Goal: Information Seeking & Learning: Check status

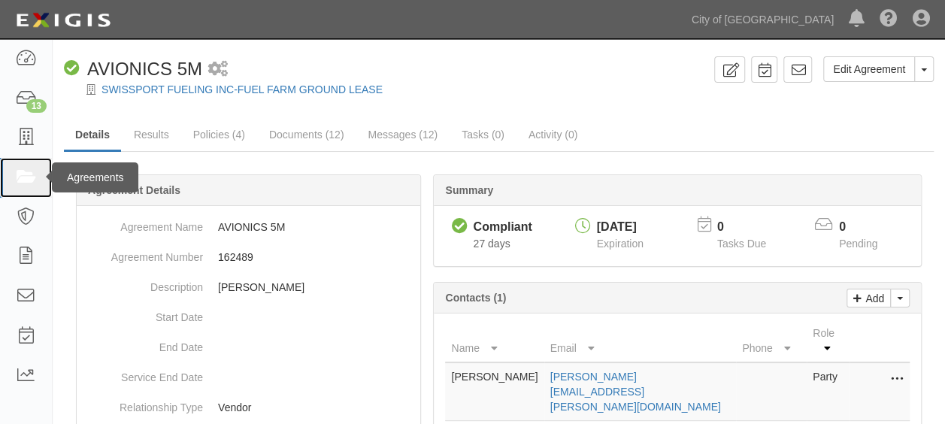
click at [19, 181] on icon at bounding box center [25, 177] width 21 height 17
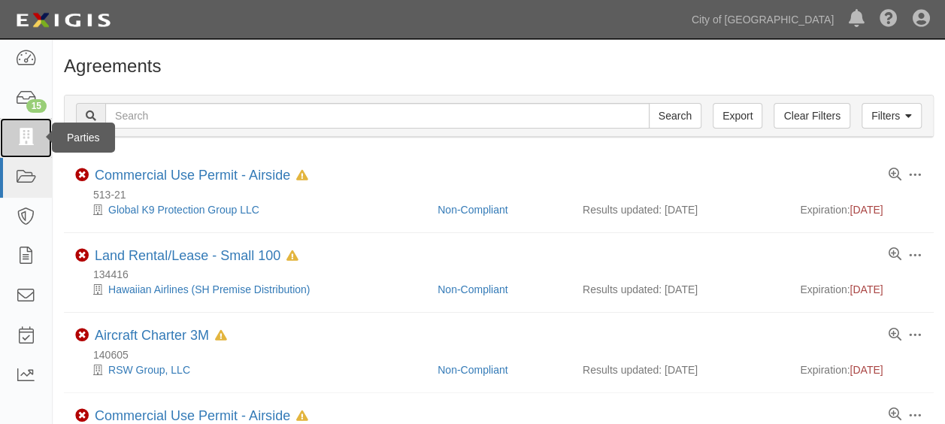
click at [35, 149] on link at bounding box center [26, 138] width 52 height 40
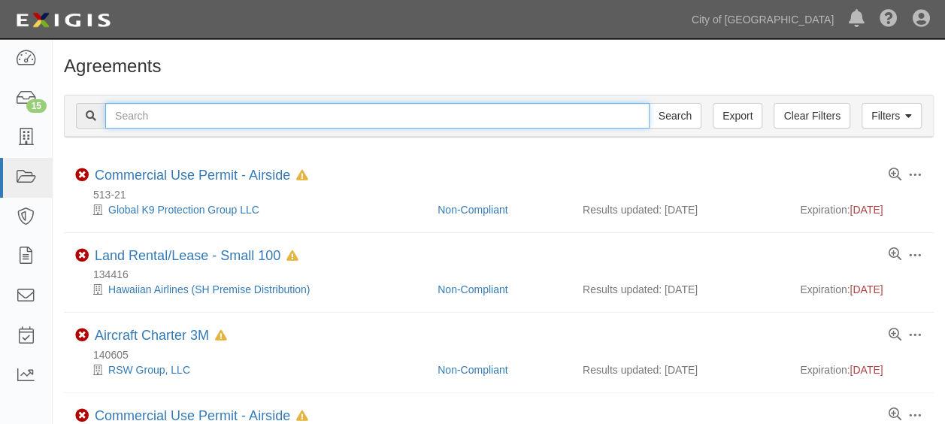
click at [368, 116] on input "text" at bounding box center [377, 116] width 544 height 26
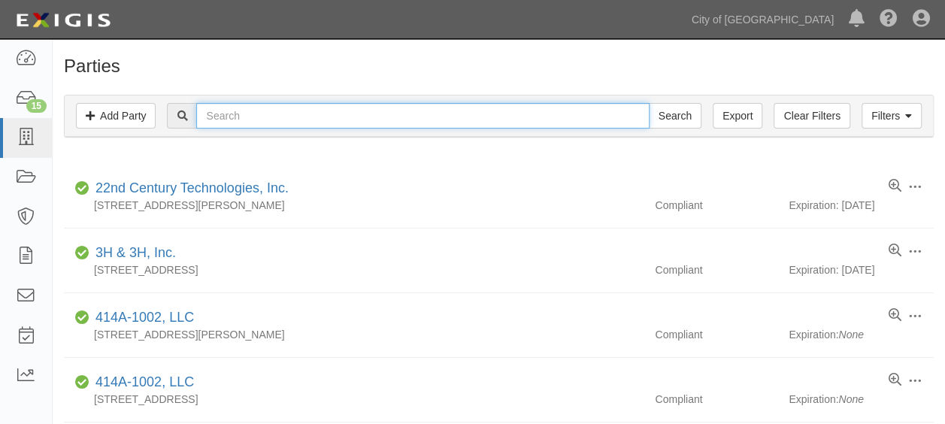
click at [477, 110] on input "text" at bounding box center [422, 116] width 452 height 26
type input "145025"
click at [649, 103] on input "Search" at bounding box center [675, 116] width 53 height 26
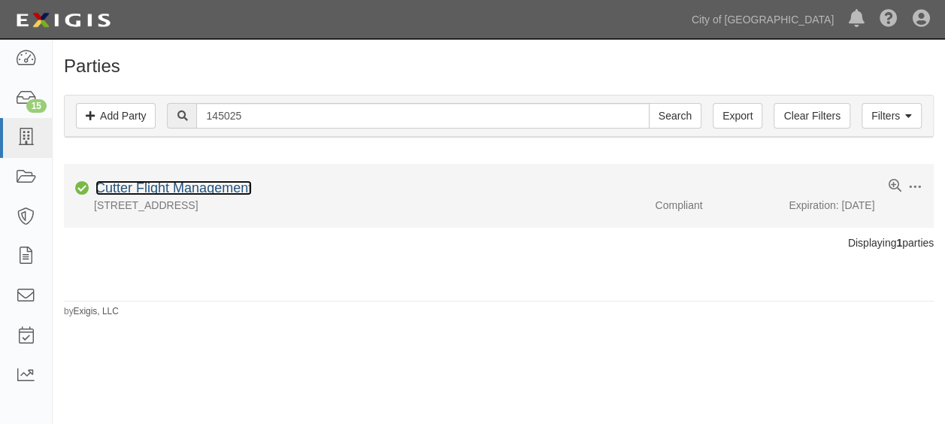
click at [216, 189] on link "Cutter Flight Management" at bounding box center [173, 187] width 156 height 15
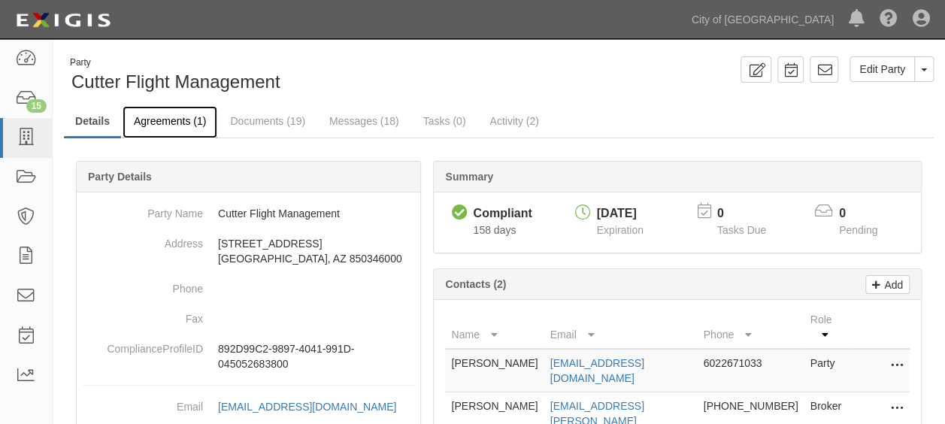
click at [161, 115] on link "Agreements (1)" at bounding box center [170, 122] width 95 height 32
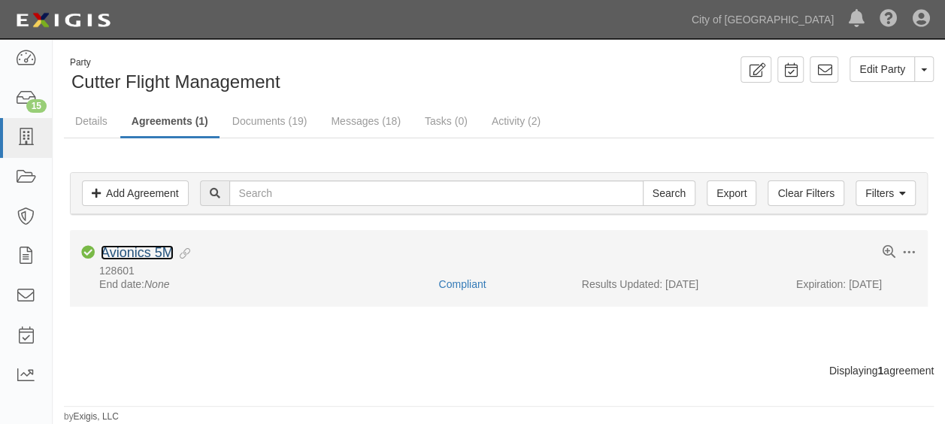
click at [145, 250] on link "Avionics 5M" at bounding box center [137, 252] width 73 height 15
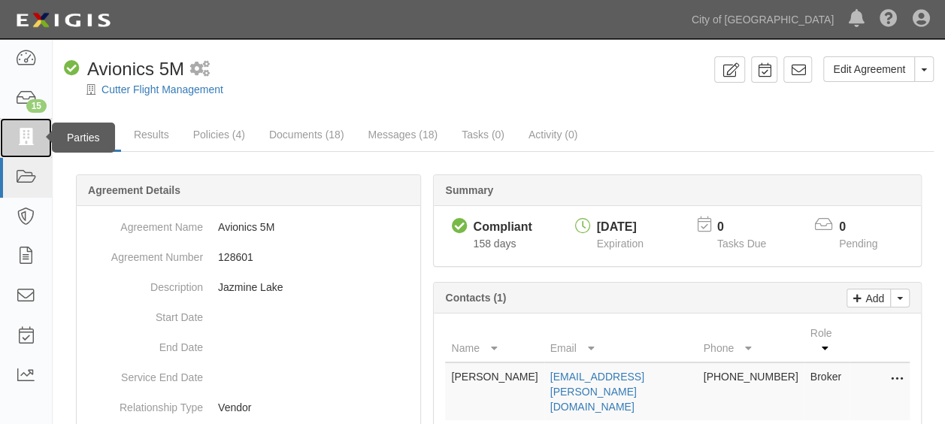
click at [23, 143] on icon at bounding box center [25, 137] width 21 height 17
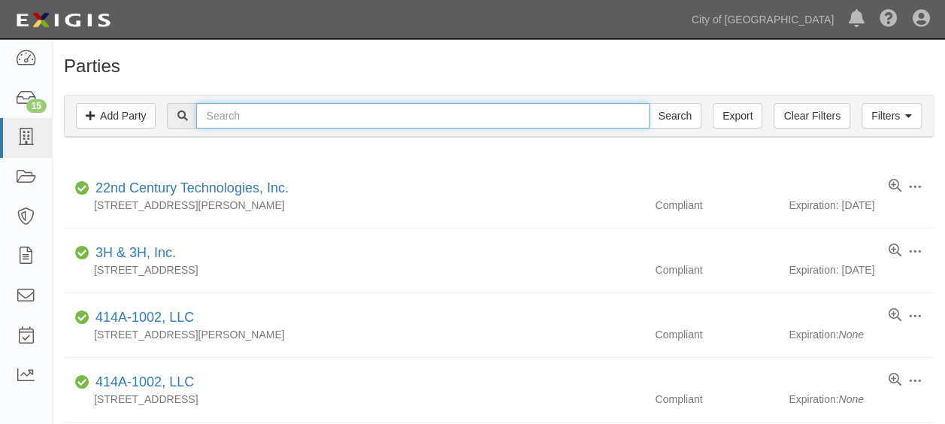
click at [302, 105] on input "text" at bounding box center [422, 116] width 452 height 26
type input "145025"
click at [649, 103] on input "Search" at bounding box center [675, 116] width 53 height 26
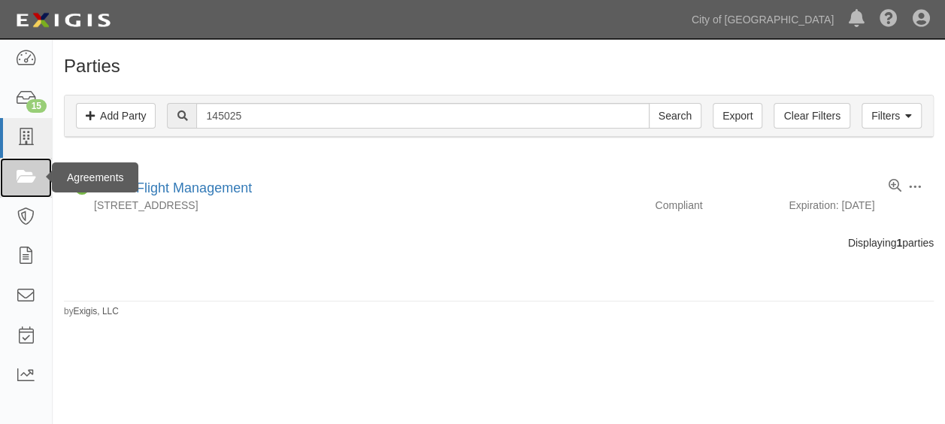
click at [34, 180] on icon at bounding box center [25, 177] width 21 height 17
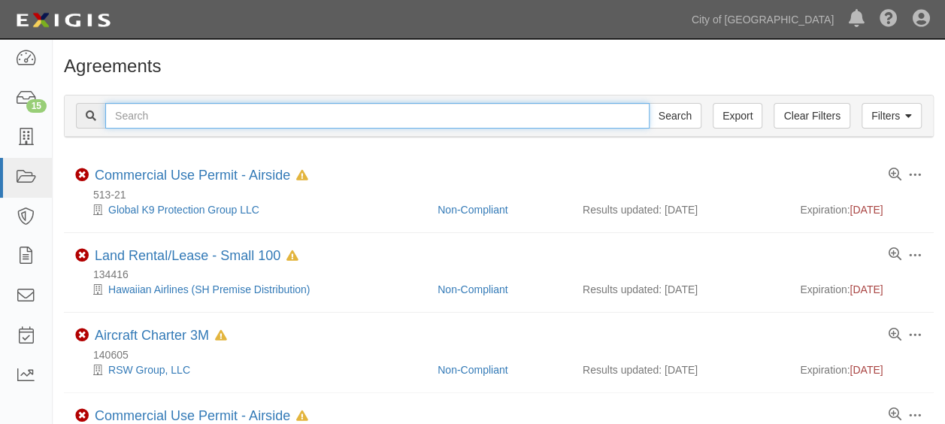
drag, startPoint x: 0, startPoint y: 0, endPoint x: 244, endPoint y: 113, distance: 269.4
click at [244, 113] on input "text" at bounding box center [377, 116] width 544 height 26
type input "145025"
click at [649, 103] on input "Search" at bounding box center [675, 116] width 53 height 26
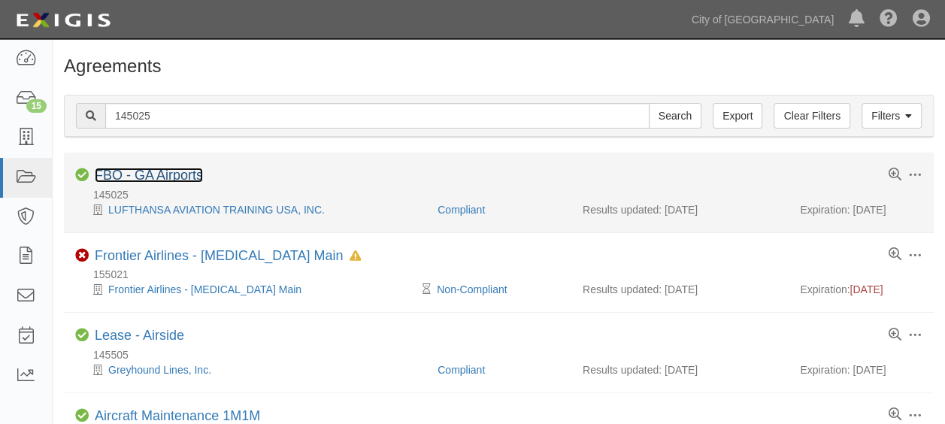
click at [177, 171] on link "FBO - GA Airports" at bounding box center [149, 175] width 108 height 15
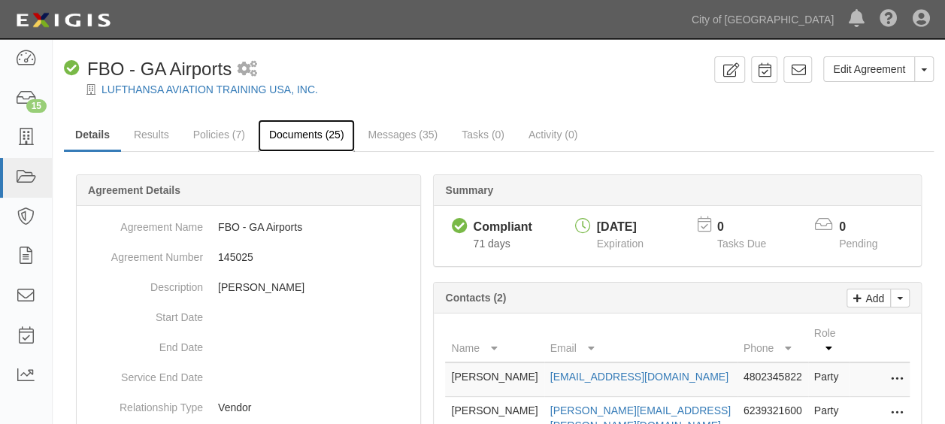
click at [307, 135] on link "Documents (25)" at bounding box center [307, 136] width 98 height 32
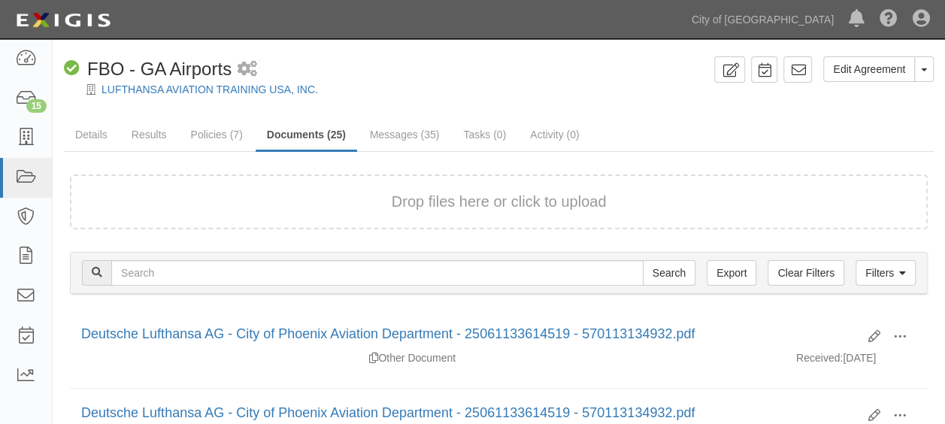
click at [426, 200] on button "Drop files here or click to upload" at bounding box center [499, 202] width 215 height 22
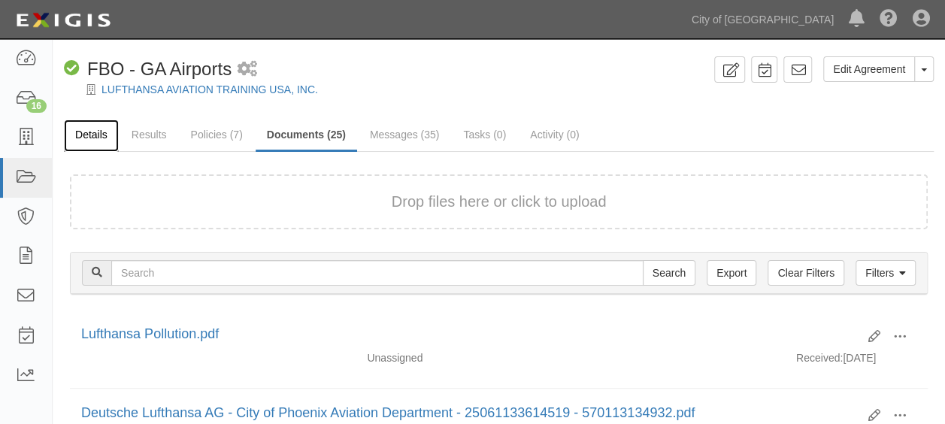
click at [104, 137] on link "Details" at bounding box center [91, 136] width 55 height 32
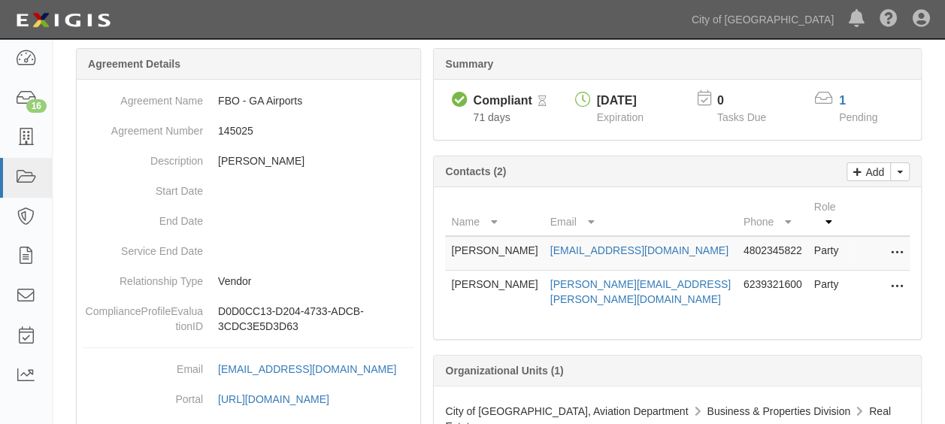
scroll to position [150, 0]
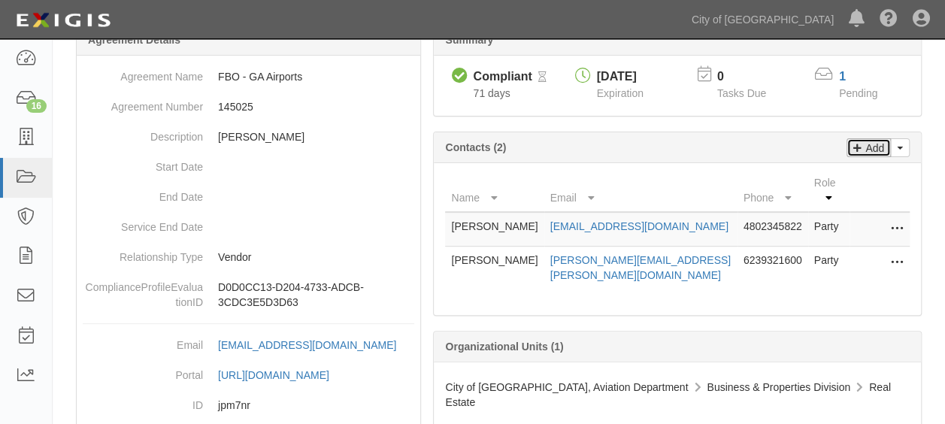
click at [855, 144] on icon at bounding box center [857, 146] width 8 height 14
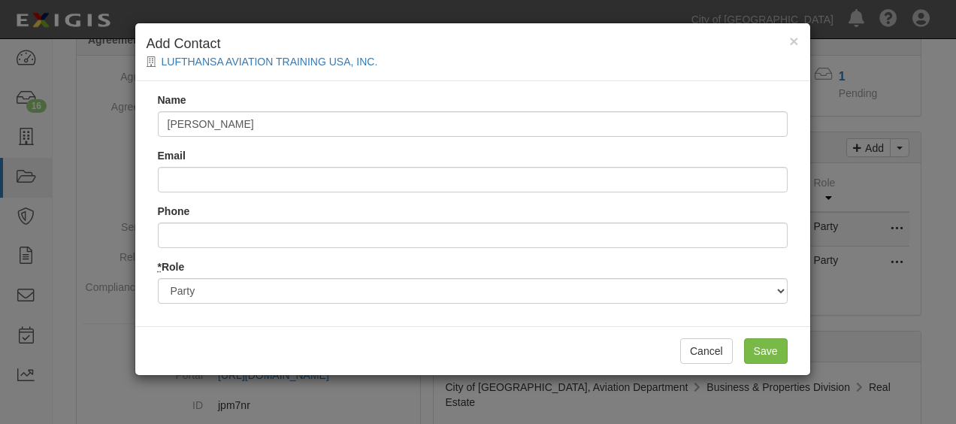
type input "Abigail Brown"
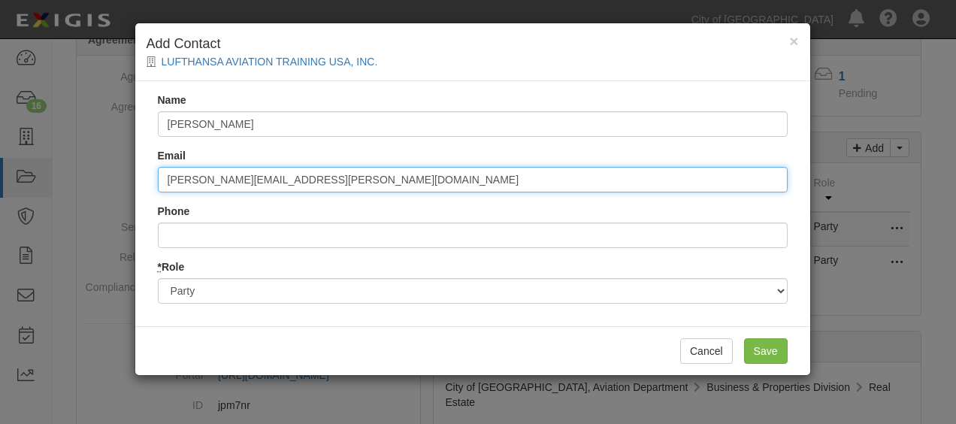
type input "Abigail.Brown@lockton.com"
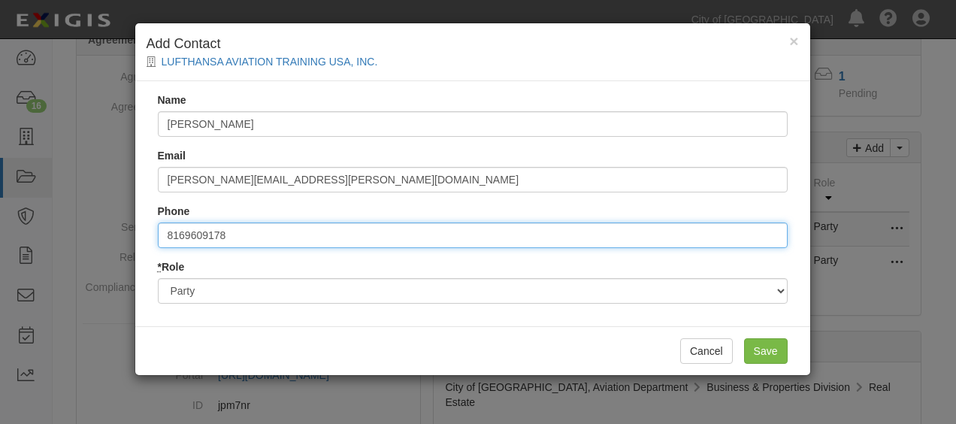
type input "8169609178"
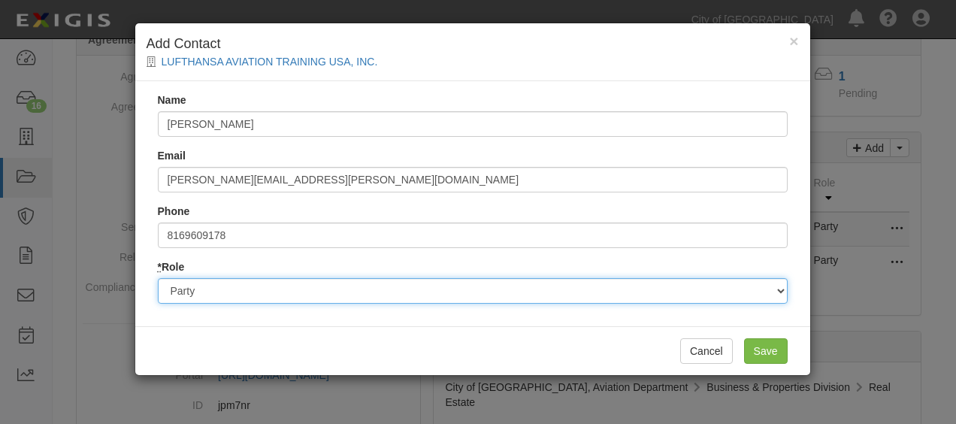
click at [392, 302] on select "Party Broker Other" at bounding box center [473, 291] width 630 height 26
select select "Broker"
click at [158, 278] on select "Party Broker Other" at bounding box center [473, 291] width 630 height 26
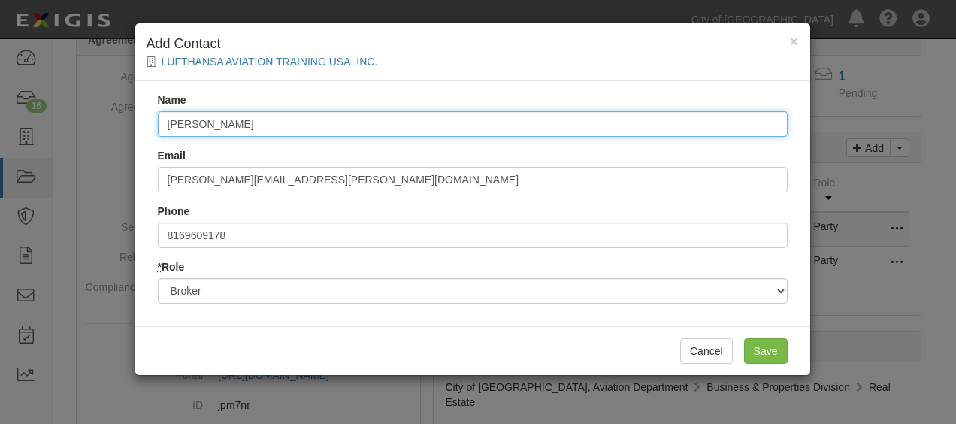
click at [307, 114] on input "Abigail Brown" at bounding box center [473, 124] width 630 height 26
type input "Abigail Brown/Cell 816 782 1919"
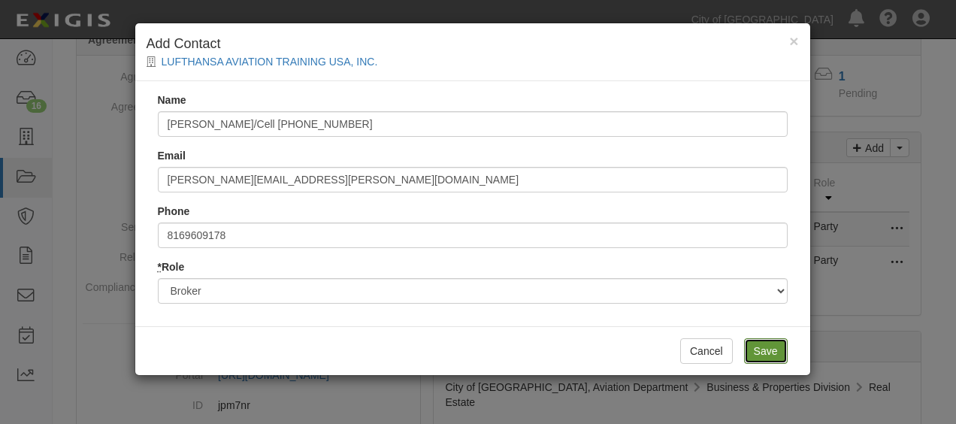
click at [763, 340] on input "Save" at bounding box center [766, 351] width 44 height 26
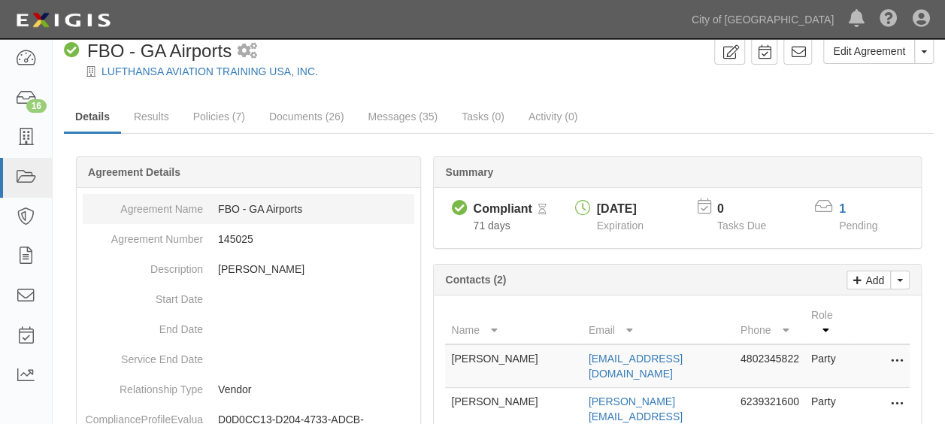
scroll to position [0, 0]
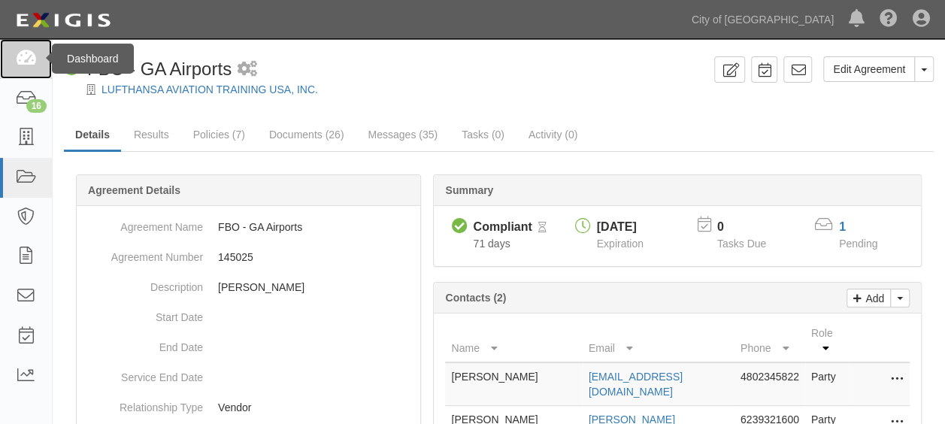
click at [12, 64] on link at bounding box center [26, 59] width 52 height 40
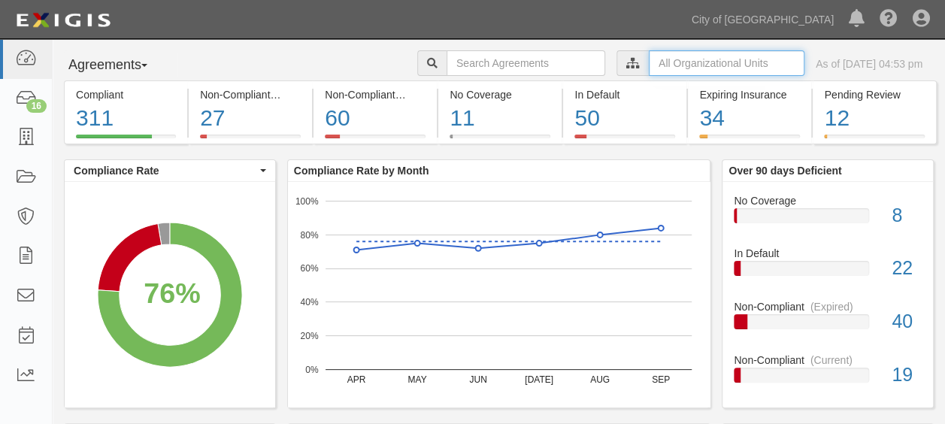
click at [686, 53] on input "text" at bounding box center [727, 63] width 156 height 26
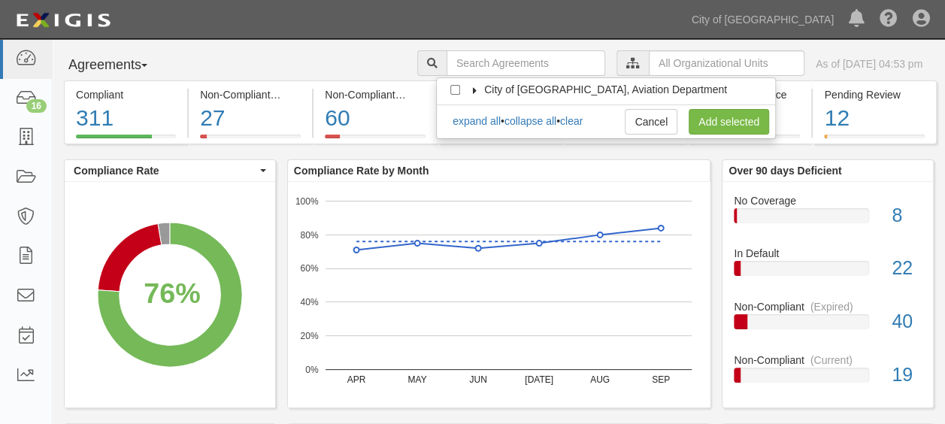
click at [475, 87] on icon at bounding box center [475, 90] width 11 height 7
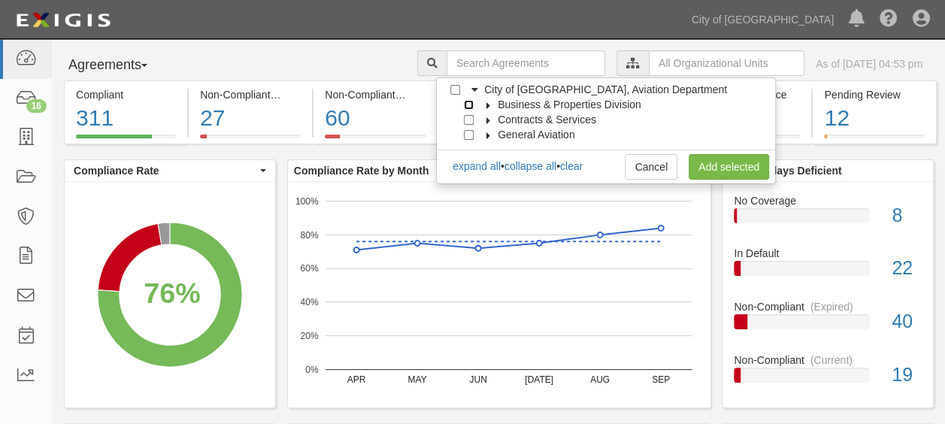
click at [470, 103] on input "Business & Properties Division" at bounding box center [469, 105] width 10 height 10
checkbox input "true"
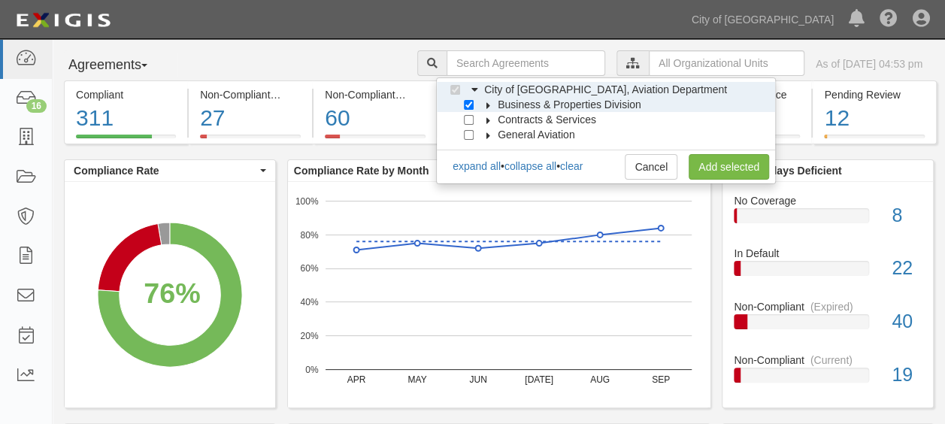
click at [483, 99] on label "Business & Properties Division" at bounding box center [560, 104] width 162 height 15
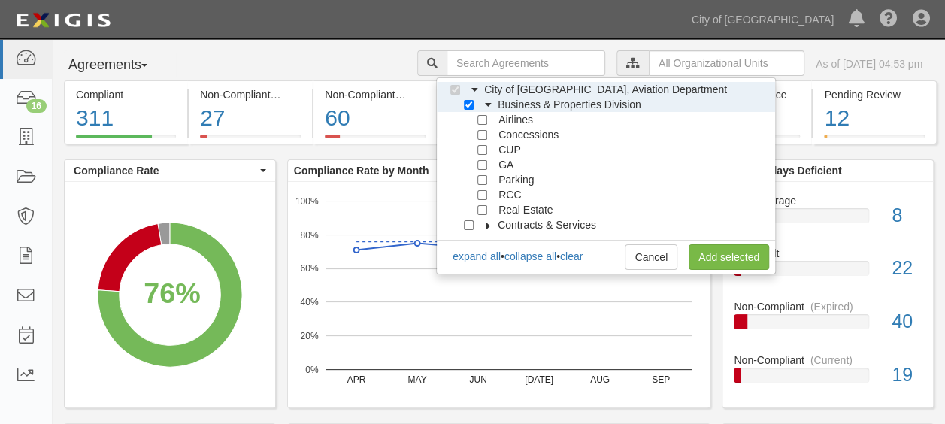
scroll to position [15, 0]
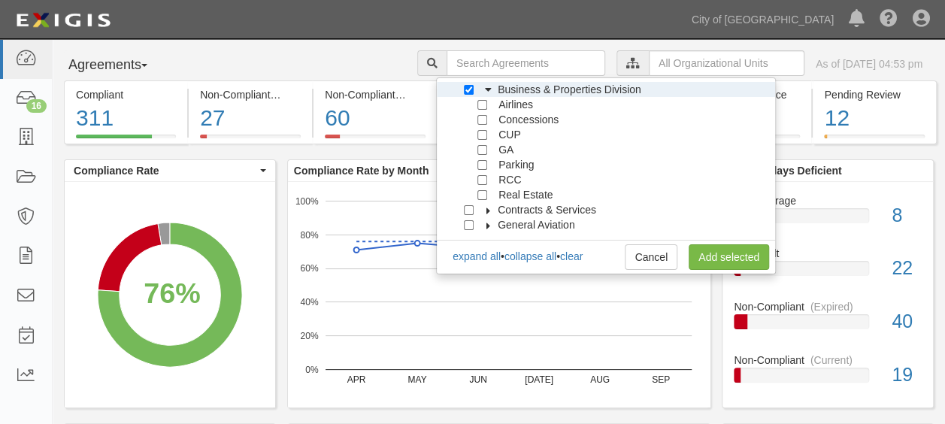
click at [483, 207] on icon at bounding box center [488, 210] width 11 height 7
click at [478, 193] on input "Real Estate" at bounding box center [482, 195] width 10 height 10
checkbox input "true"
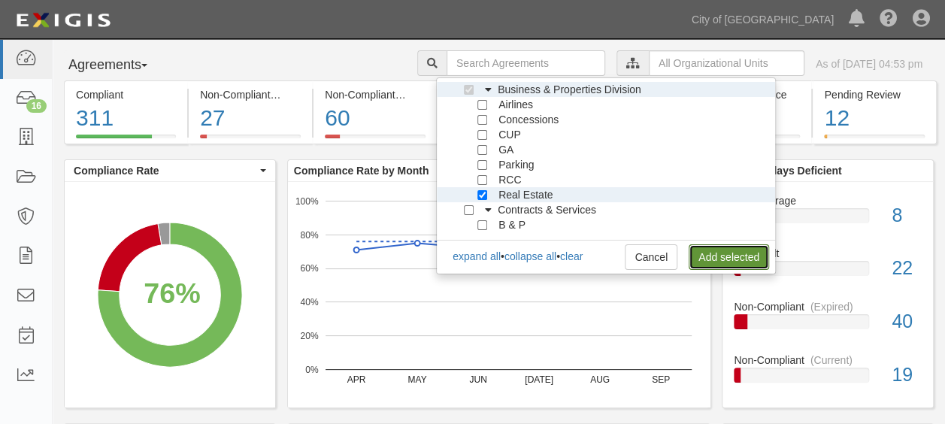
click at [703, 250] on link "Add selected" at bounding box center [729, 257] width 80 height 26
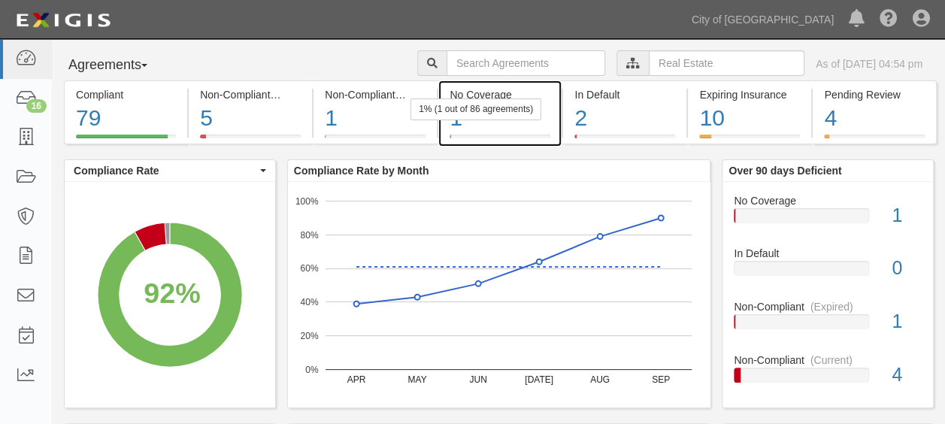
click at [483, 114] on div "1% (1 out of 86 agreements)" at bounding box center [475, 109] width 131 height 22
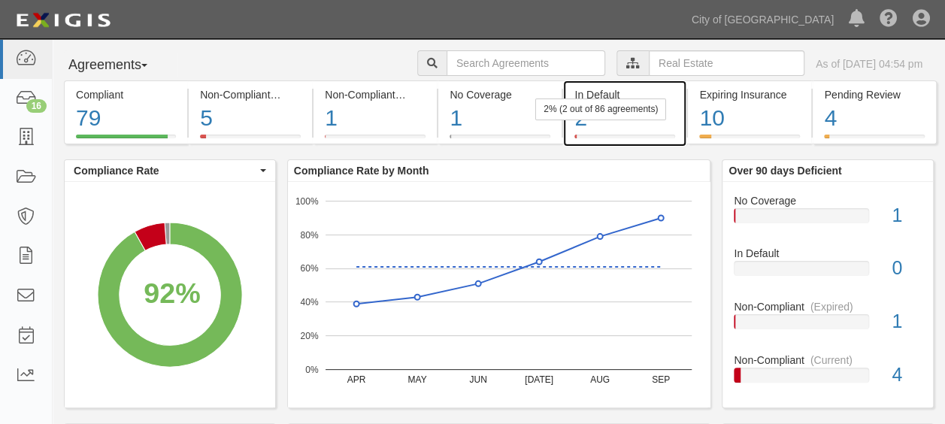
click at [597, 119] on div "2% (2 out of 86 agreements)" at bounding box center [600, 109] width 131 height 22
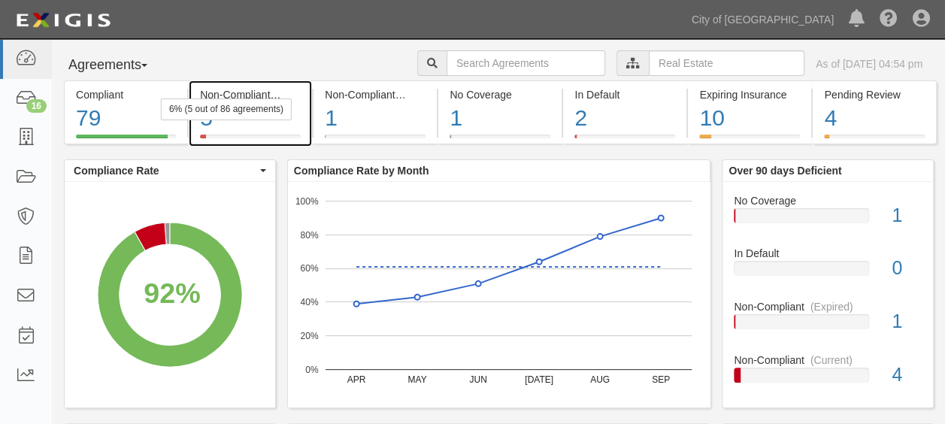
click at [274, 120] on div "5" at bounding box center [250, 118] width 101 height 32
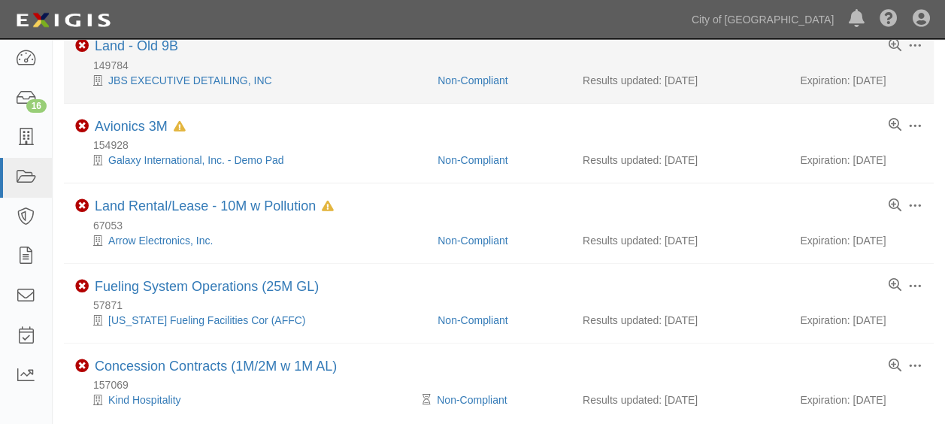
scroll to position [150, 0]
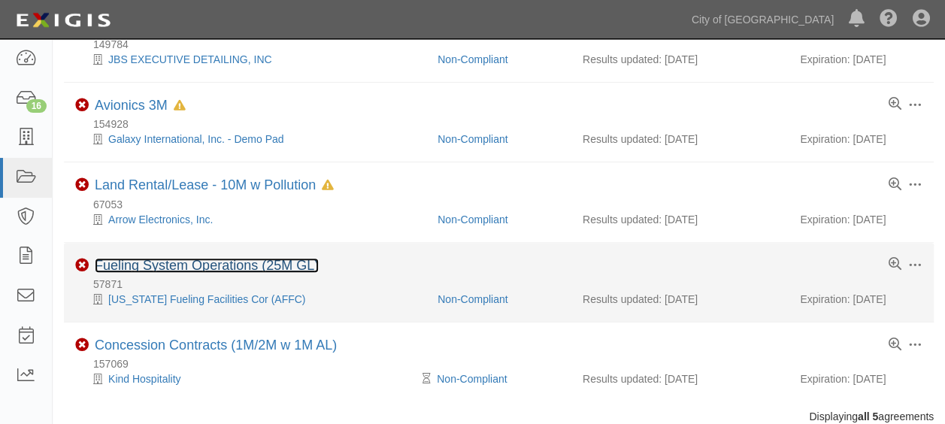
click at [207, 266] on link "Fueling System Operations (25M GL)" at bounding box center [207, 265] width 224 height 15
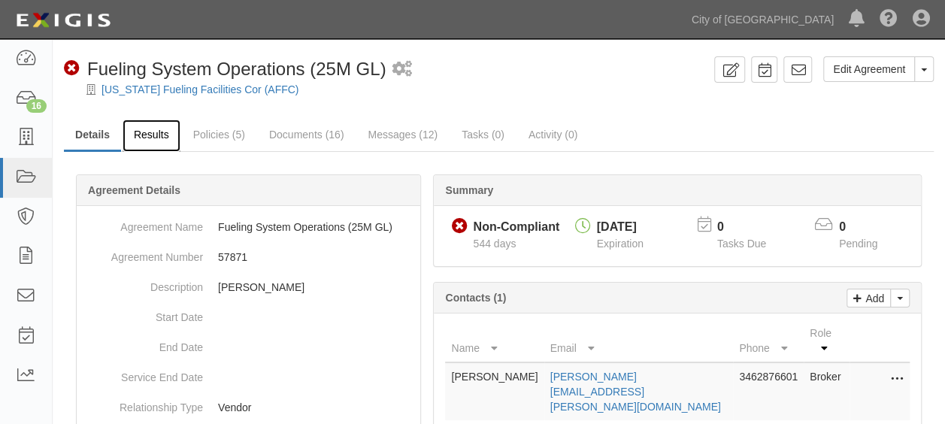
click at [150, 132] on link "Results" at bounding box center [152, 136] width 58 height 32
click at [153, 135] on link "Results" at bounding box center [152, 136] width 58 height 32
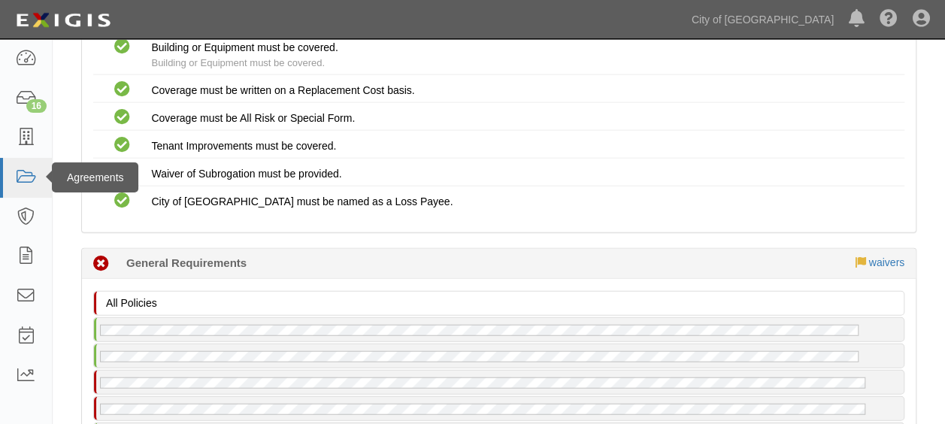
scroll to position [1729, 0]
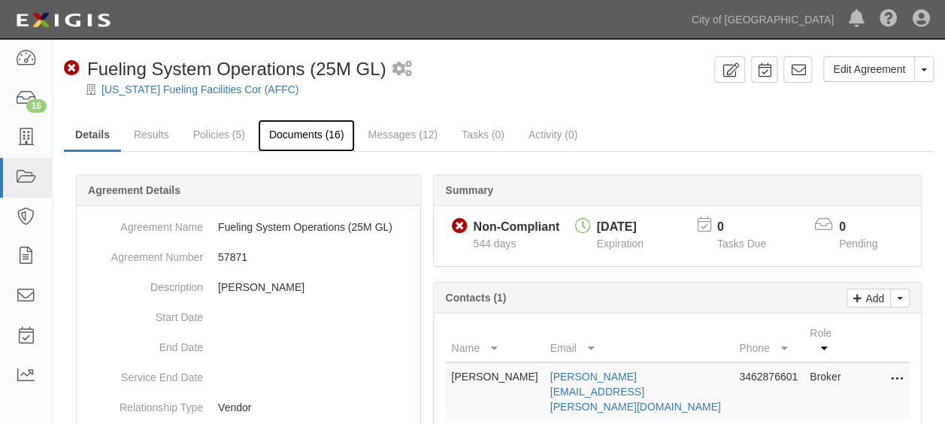
click at [311, 134] on link "Documents (16)" at bounding box center [307, 136] width 98 height 32
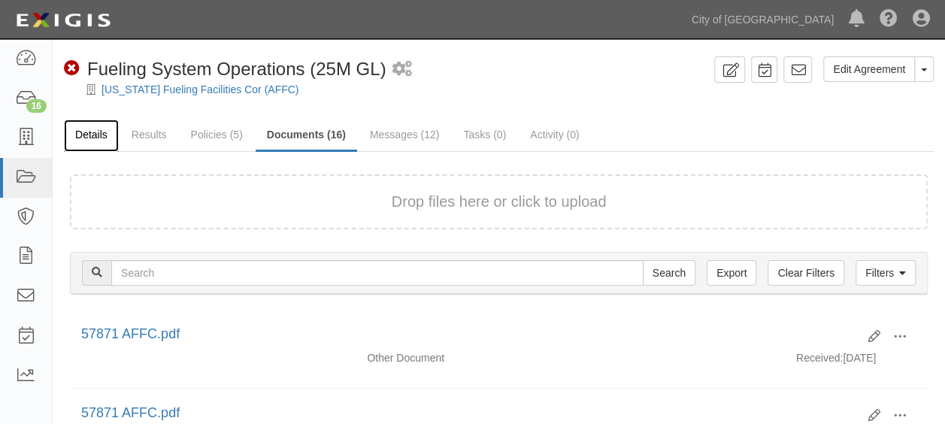
click at [81, 126] on link "Details" at bounding box center [91, 136] width 55 height 32
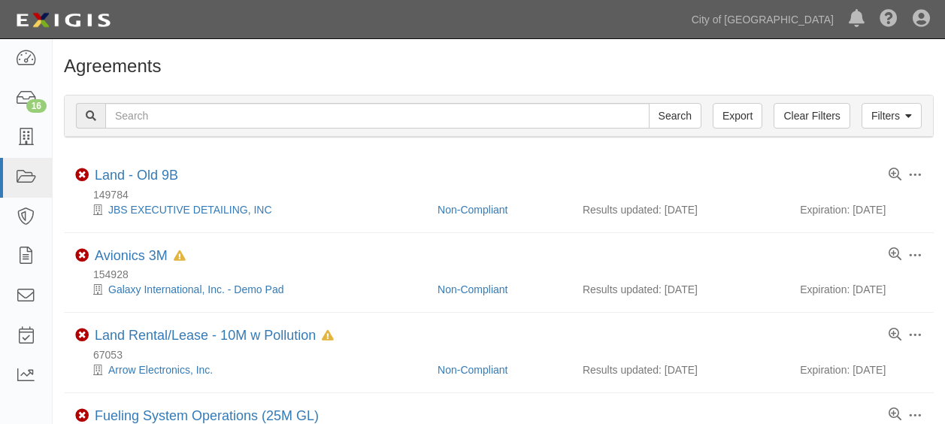
scroll to position [150, 0]
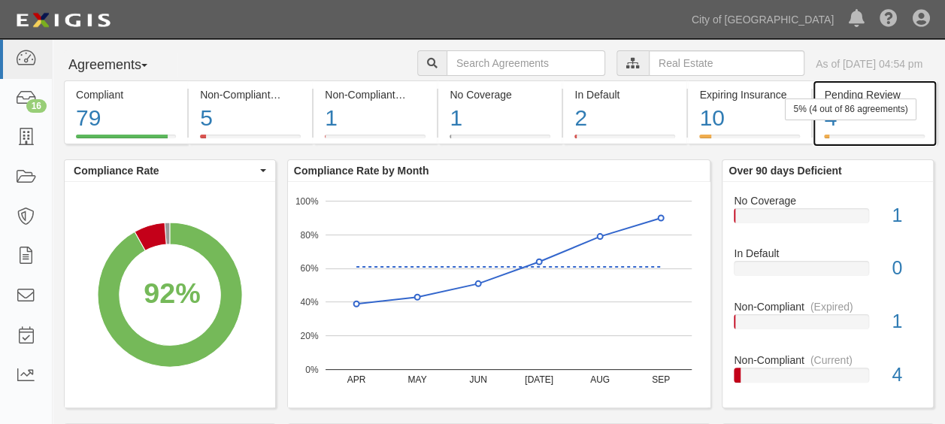
click at [858, 128] on div "4" at bounding box center [874, 118] width 100 height 32
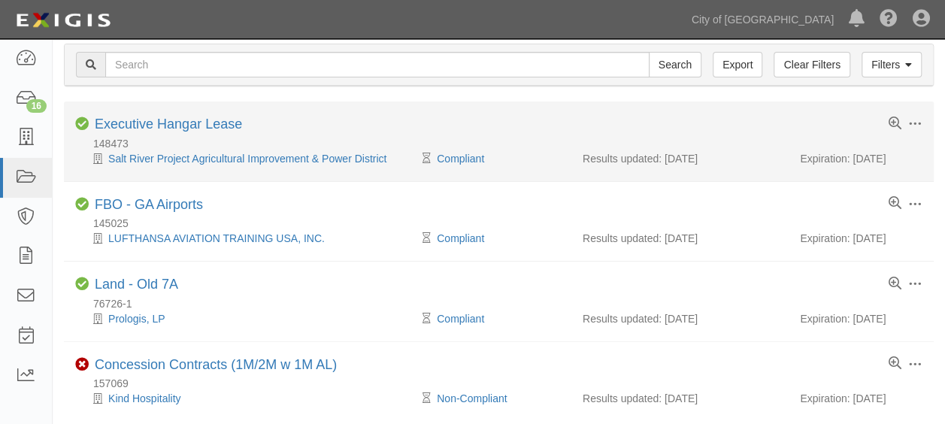
scroll to position [75, 0]
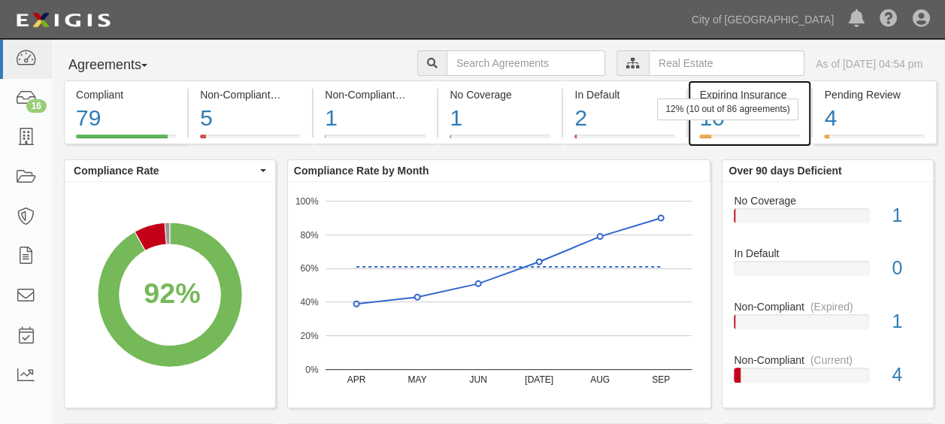
click at [713, 122] on div "10" at bounding box center [749, 118] width 101 height 32
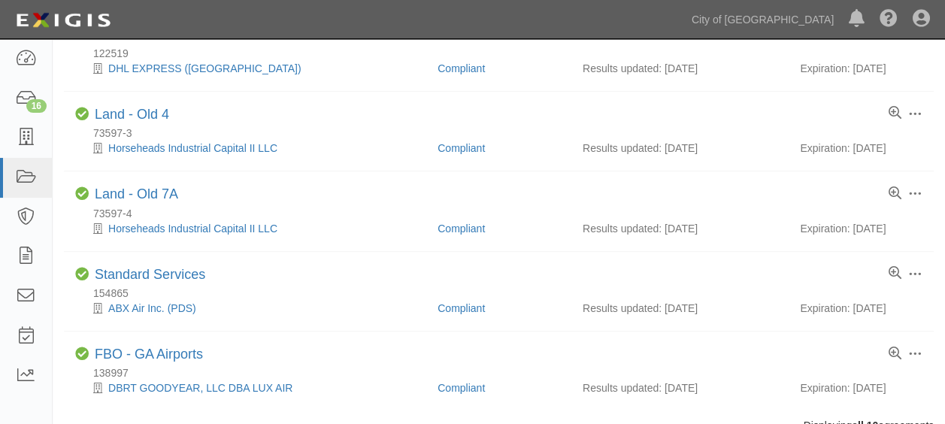
scroll to position [589, 0]
